Goal: Find contact information: Find contact information

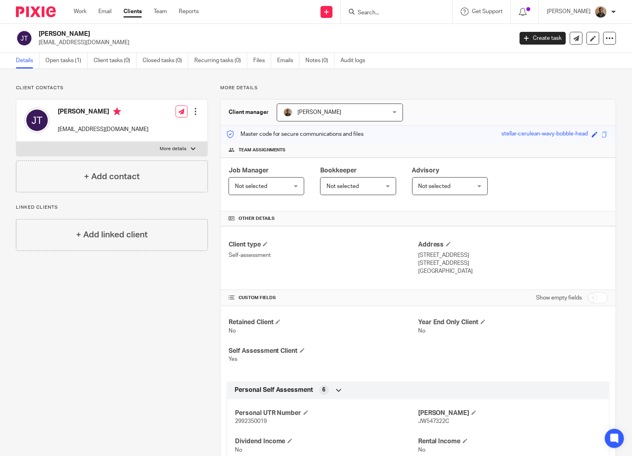
click at [382, 14] on input "Search" at bounding box center [393, 13] width 72 height 7
click at [383, 7] on form at bounding box center [399, 12] width 85 height 10
click at [381, 14] on input "Search" at bounding box center [393, 13] width 72 height 7
type input "maestic"
click at [452, 35] on link at bounding box center [440, 34] width 171 height 18
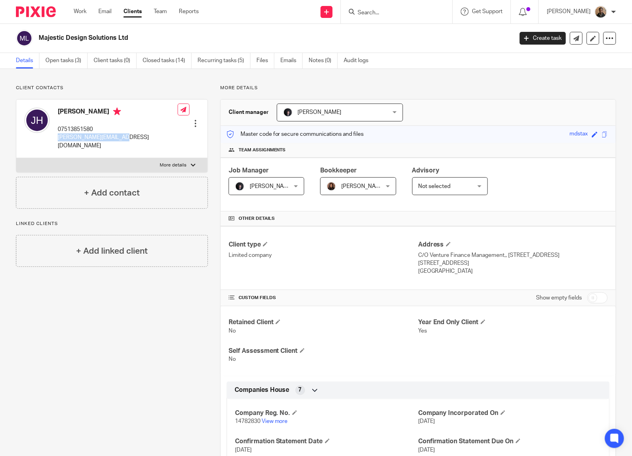
drag, startPoint x: 57, startPoint y: 138, endPoint x: 117, endPoint y: 147, distance: 60.8
click at [117, 147] on div "Joshua Hughes 07513851580 josh-hughes@live.co.uk Edit contact Create client fro…" at bounding box center [111, 129] width 191 height 59
drag, startPoint x: 117, startPoint y: 147, endPoint x: 102, endPoint y: 136, distance: 18.0
copy p "josh-hughes@live.co.uk"
click at [374, 3] on div at bounding box center [397, 12] width 112 height 24
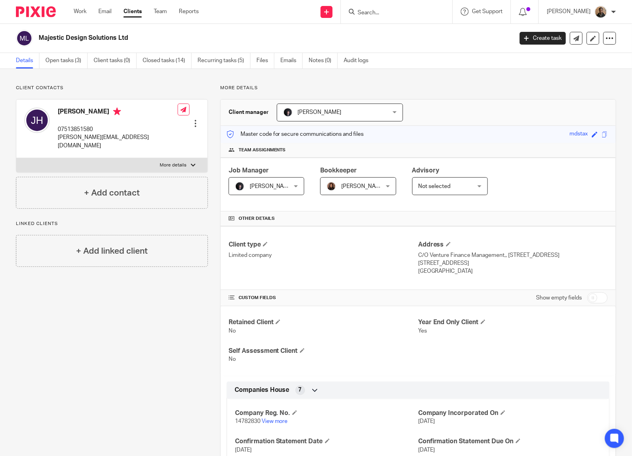
click at [377, 7] on form at bounding box center [399, 12] width 85 height 10
click at [374, 7] on form at bounding box center [399, 12] width 85 height 10
click at [374, 16] on input "Search" at bounding box center [393, 13] width 72 height 7
type input "ajk"
click at [431, 31] on link at bounding box center [404, 31] width 99 height 12
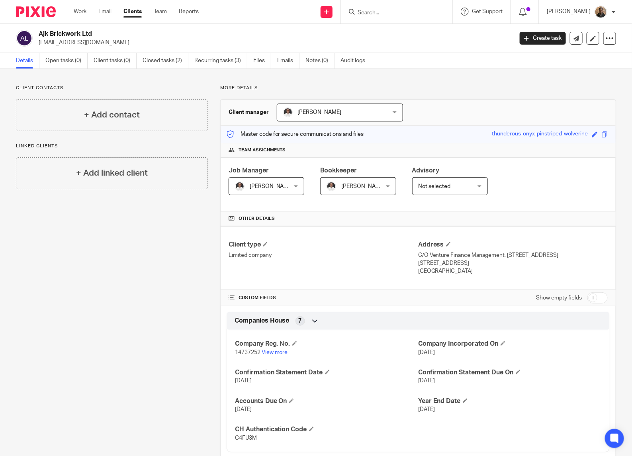
drag, startPoint x: 38, startPoint y: 43, endPoint x: 150, endPoint y: 52, distance: 111.9
click at [151, 52] on div "Ajk Brickwork Ltd jordandreves@live.co.uk Create task Update from Companies Hou…" at bounding box center [316, 38] width 632 height 29
drag, startPoint x: 150, startPoint y: 52, endPoint x: 96, endPoint y: 41, distance: 54.4
copy p "[EMAIL_ADDRESS][DOMAIN_NAME]"
click at [386, 12] on input "Search" at bounding box center [393, 13] width 72 height 7
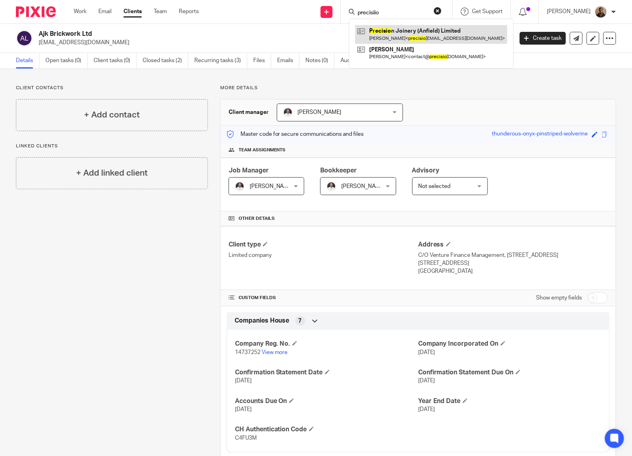
type input "precisiio"
click at [417, 34] on link at bounding box center [431, 34] width 152 height 18
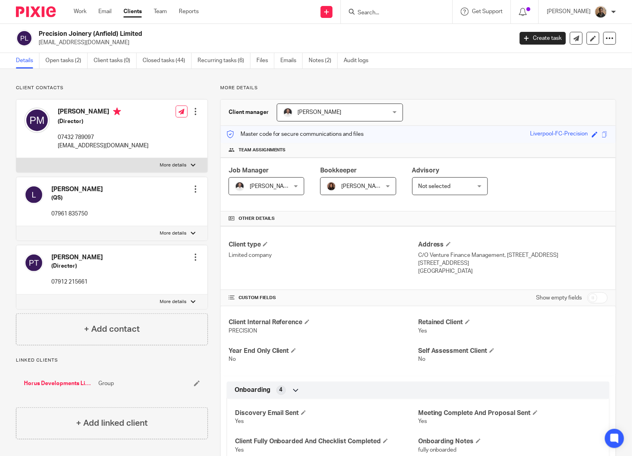
drag, startPoint x: 37, startPoint y: 43, endPoint x: 145, endPoint y: 48, distance: 107.7
click at [145, 48] on div "Precision Joinery (Anfield) Limited precisionjoineryltd@gmail.com Create task U…" at bounding box center [316, 38] width 632 height 29
drag, startPoint x: 145, startPoint y: 48, endPoint x: 83, endPoint y: 47, distance: 61.7
drag, startPoint x: 83, startPoint y: 47, endPoint x: 84, endPoint y: 43, distance: 4.2
click at [373, 11] on input "Search" at bounding box center [393, 13] width 72 height 7
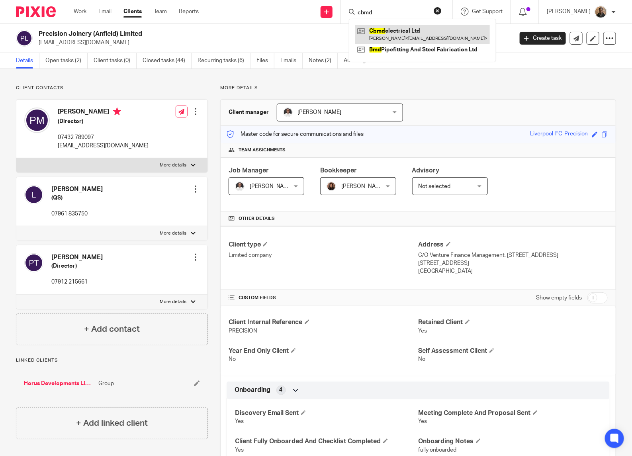
type input "cbmd"
click at [405, 34] on link at bounding box center [422, 34] width 135 height 18
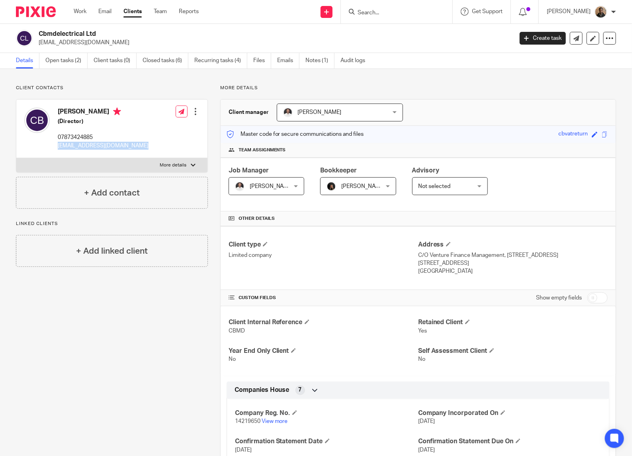
drag, startPoint x: 59, startPoint y: 148, endPoint x: 163, endPoint y: 148, distance: 104.0
click at [163, 148] on div "[PERSON_NAME] (Director) 07873424885‬ [EMAIL_ADDRESS][DOMAIN_NAME] Edit contact…" at bounding box center [111, 129] width 191 height 59
drag, startPoint x: 163, startPoint y: 148, endPoint x: 99, endPoint y: 147, distance: 63.7
copy div "[EMAIL_ADDRESS][DOMAIN_NAME]"
click at [391, 10] on input "Search" at bounding box center [393, 13] width 72 height 7
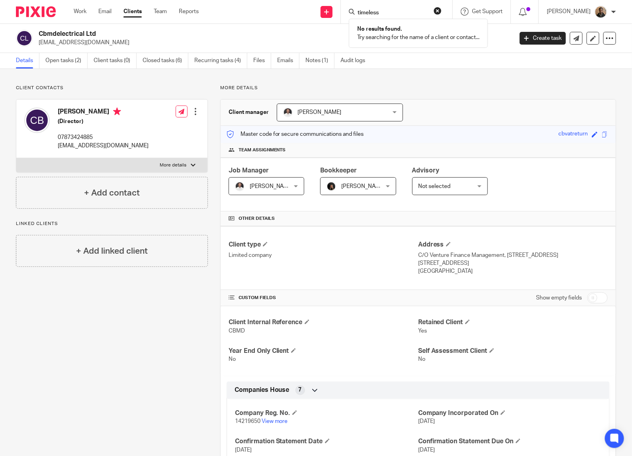
type input "timeless"
click at [442, 8] on button "reset" at bounding box center [438, 11] width 8 height 8
click at [373, 15] on input "Search" at bounding box center [393, 13] width 72 height 7
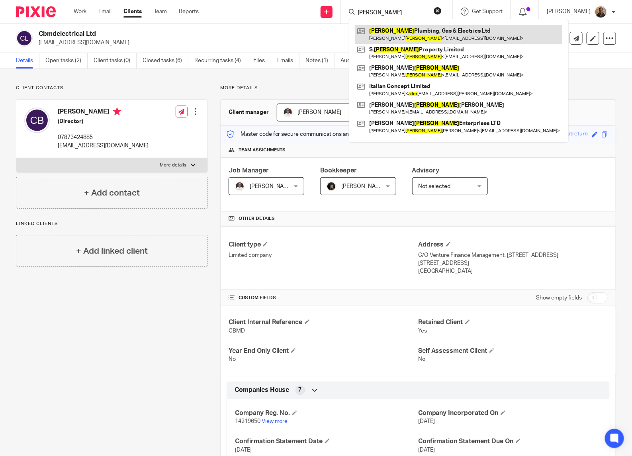
type input "allen"
click at [419, 34] on link at bounding box center [458, 34] width 207 height 18
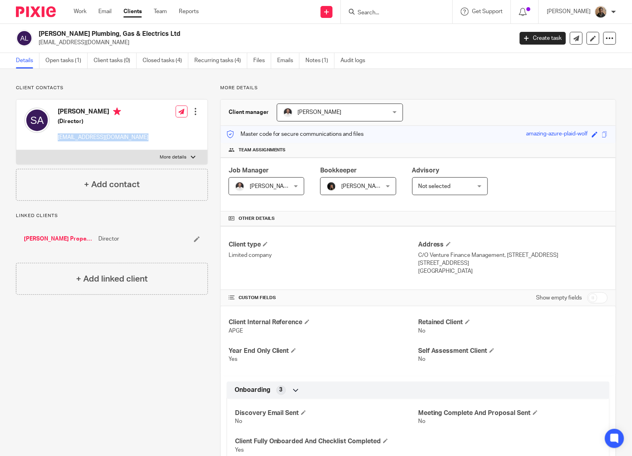
drag, startPoint x: 59, startPoint y: 136, endPoint x: 150, endPoint y: 142, distance: 91.0
click at [150, 142] on div "Steven Allen (Director) steallen12@icloud.com Edit contact Create client from c…" at bounding box center [111, 125] width 191 height 51
drag, startPoint x: 150, startPoint y: 142, endPoint x: 92, endPoint y: 136, distance: 58.1
copy div "steallen12@icloud.com"
drag, startPoint x: 393, startPoint y: 20, endPoint x: 389, endPoint y: 16, distance: 5.6
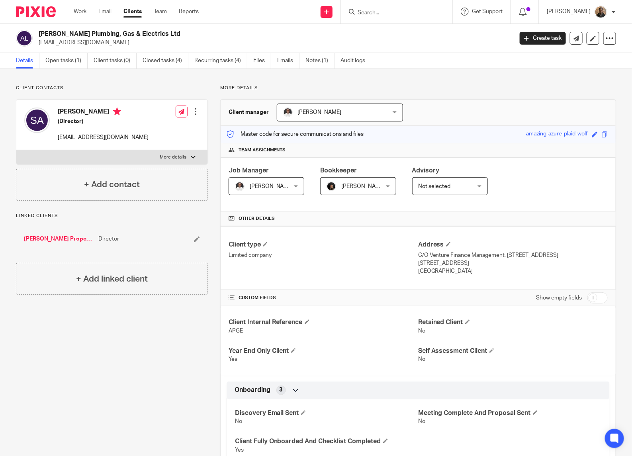
click at [389, 18] on div at bounding box center [397, 12] width 112 height 24
click at [388, 15] on input "Search" at bounding box center [393, 13] width 72 height 7
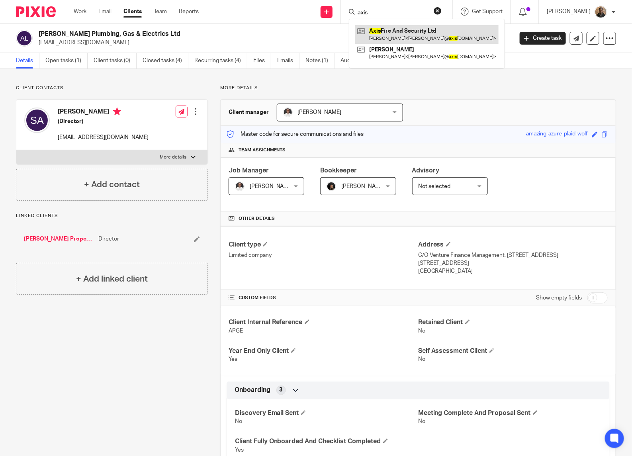
type input "axis"
click at [447, 30] on link at bounding box center [426, 34] width 143 height 18
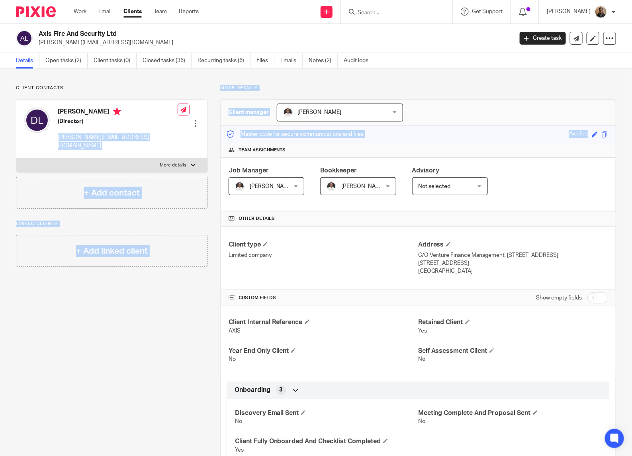
drag, startPoint x: 57, startPoint y: 136, endPoint x: 211, endPoint y: 152, distance: 154.9
drag, startPoint x: 211, startPoint y: 152, endPoint x: 114, endPoint y: 148, distance: 96.9
click at [127, 158] on label "More details" at bounding box center [111, 165] width 191 height 14
click at [16, 158] on input "More details" at bounding box center [16, 158] width 0 height 0
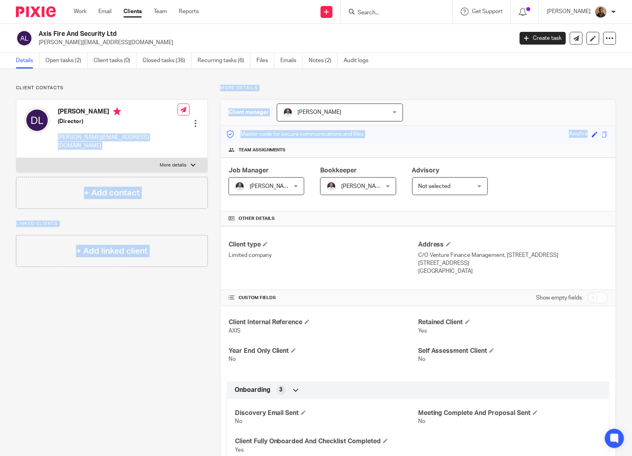
checkbox input "true"
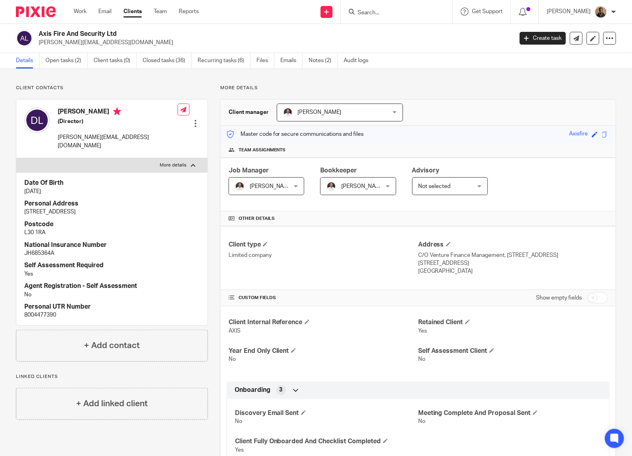
click at [44, 143] on div "[PERSON_NAME] (Director) [PERSON_NAME][EMAIL_ADDRESS][DOMAIN_NAME]" at bounding box center [100, 129] width 153 height 50
drag, startPoint x: 56, startPoint y: 139, endPoint x: 164, endPoint y: 154, distance: 108.9
click at [164, 154] on div "[PERSON_NAME] (Director) [PERSON_NAME][EMAIL_ADDRESS][DOMAIN_NAME] Edit contact…" at bounding box center [112, 212] width 192 height 227
drag, startPoint x: 164, startPoint y: 154, endPoint x: 129, endPoint y: 140, distance: 37.7
copy div "[PERSON_NAME][EMAIL_ADDRESS][DOMAIN_NAME] Edit contact Create client from conta…"
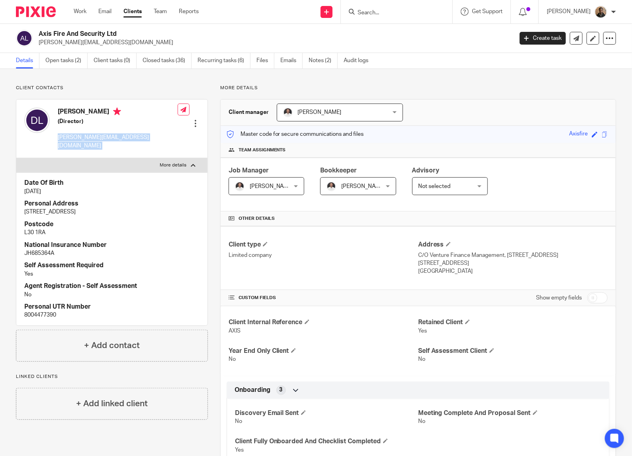
click at [408, 8] on form at bounding box center [399, 12] width 85 height 10
click at [399, 10] on input "Search" at bounding box center [393, 13] width 72 height 7
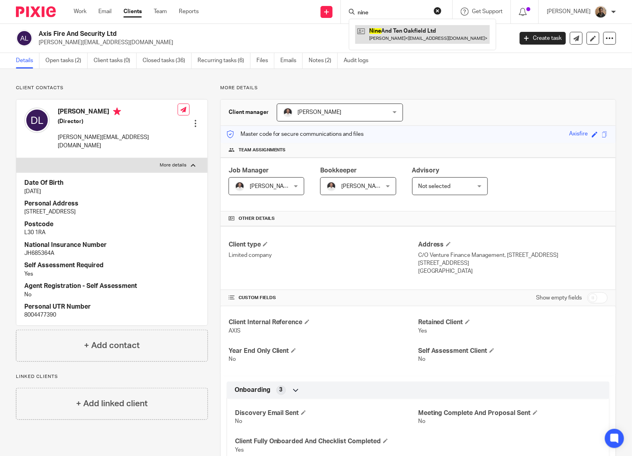
type input "nine"
click at [451, 28] on link at bounding box center [422, 34] width 135 height 18
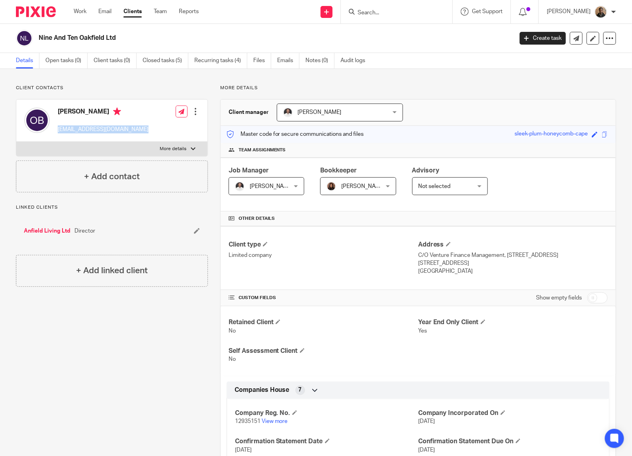
drag, startPoint x: 58, startPoint y: 129, endPoint x: 160, endPoint y: 138, distance: 102.7
click at [160, 138] on div "Olivia Battle-Williams anfieldlivingl4@hotmail.com Edit contact Create client f…" at bounding box center [111, 121] width 191 height 42
drag, startPoint x: 160, startPoint y: 138, endPoint x: 114, endPoint y: 132, distance: 47.0
copy div "[EMAIL_ADDRESS][DOMAIN_NAME]"
click at [138, 14] on link "Clients" at bounding box center [132, 12] width 18 height 8
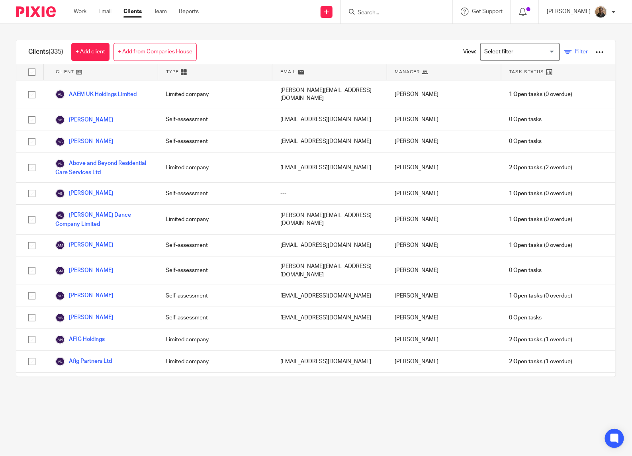
click at [575, 52] on span "Filter" at bounding box center [581, 52] width 13 height 6
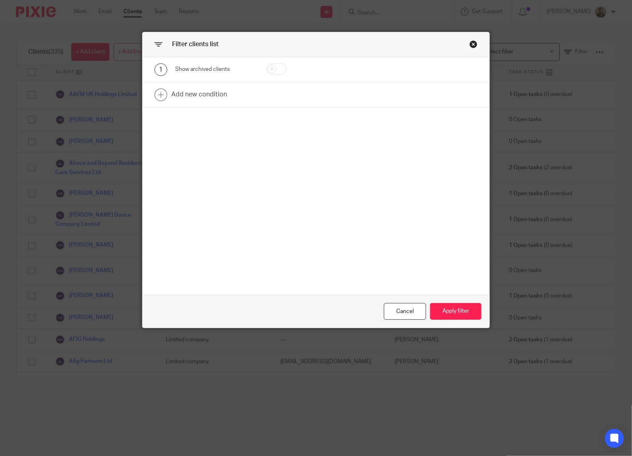
click at [274, 68] on input "checkbox" at bounding box center [276, 68] width 20 height 11
checkbox input "true"
click at [445, 300] on div "Cancel Apply filter" at bounding box center [316, 311] width 347 height 33
click at [443, 306] on button "Apply filter" at bounding box center [455, 311] width 51 height 17
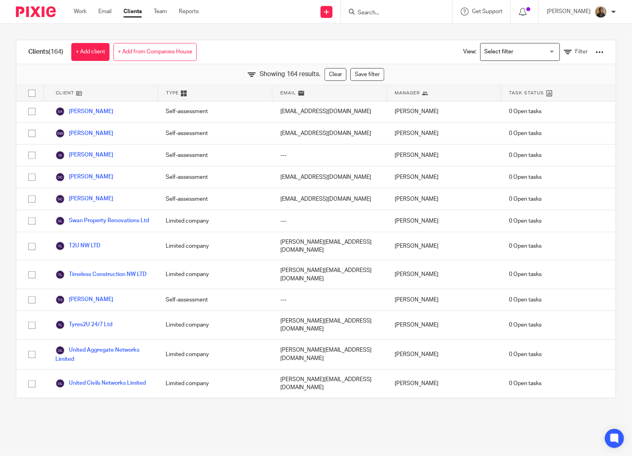
scroll to position [3103, 0]
